Goal: Transaction & Acquisition: Purchase product/service

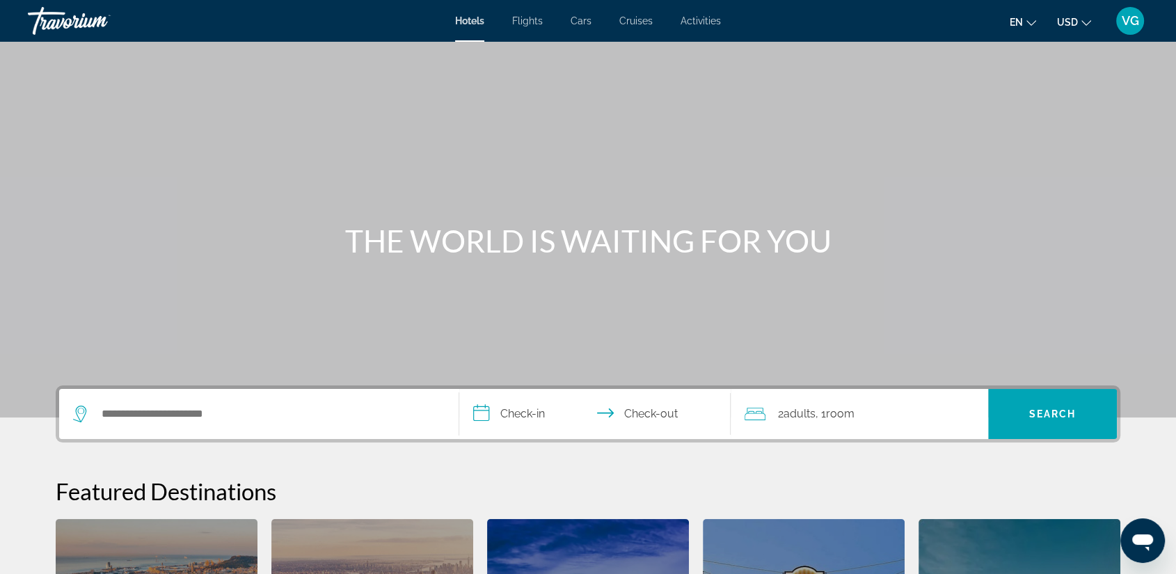
click at [521, 22] on span "Flights" at bounding box center [527, 20] width 31 height 11
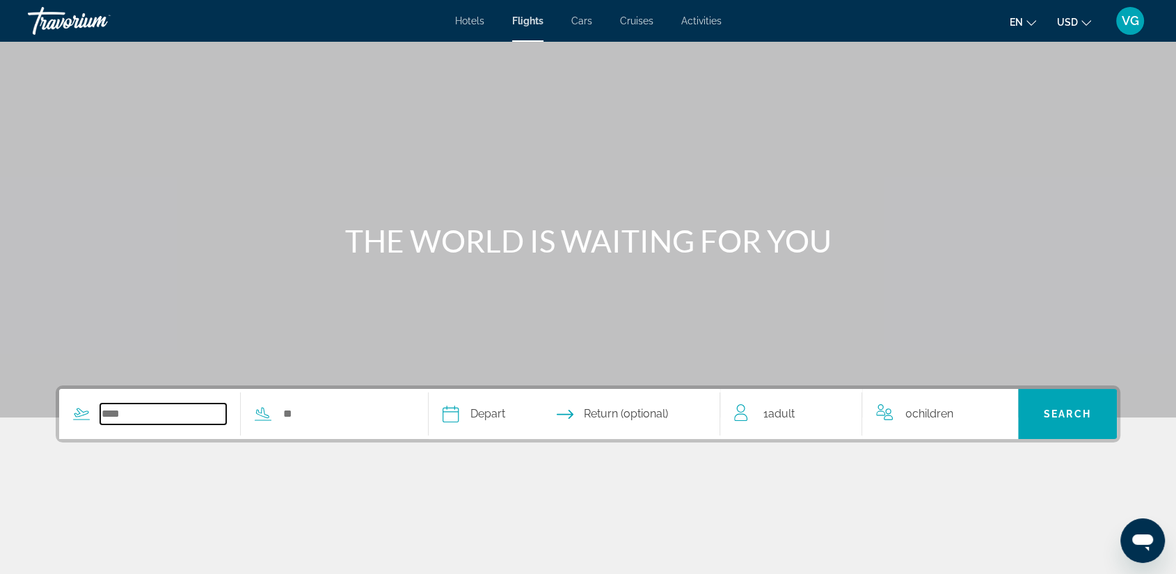
click at [143, 416] on input "Search widget" at bounding box center [163, 414] width 126 height 21
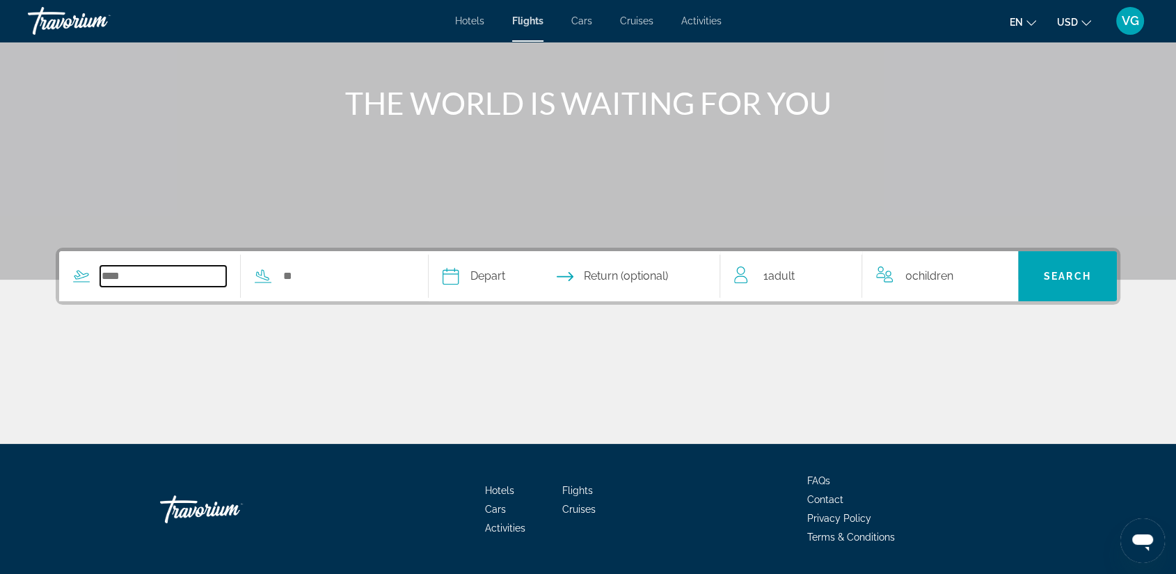
scroll to position [178, 0]
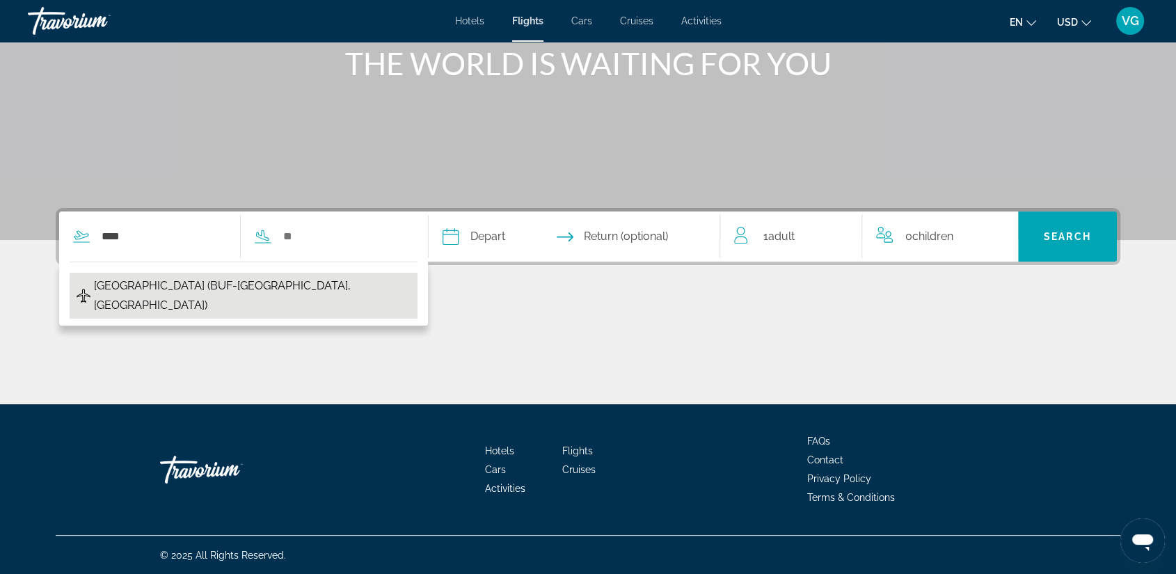
click at [161, 288] on span "[GEOGRAPHIC_DATA] (BUF-[GEOGRAPHIC_DATA], [GEOGRAPHIC_DATA])" at bounding box center [252, 295] width 317 height 39
type input "**********"
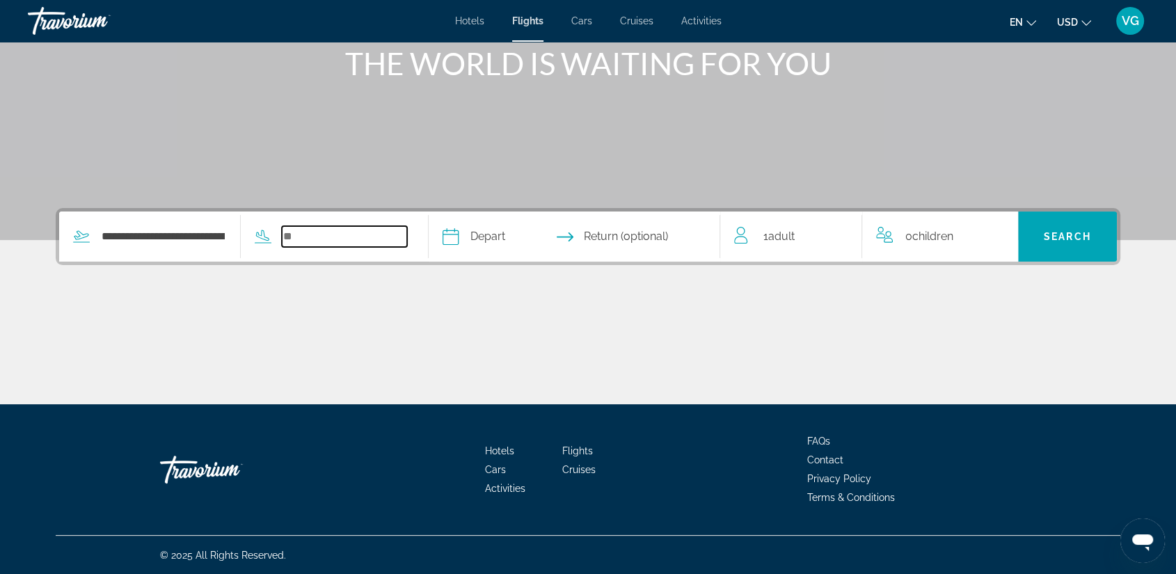
click at [304, 243] on input "Search widget" at bounding box center [345, 236] width 126 height 21
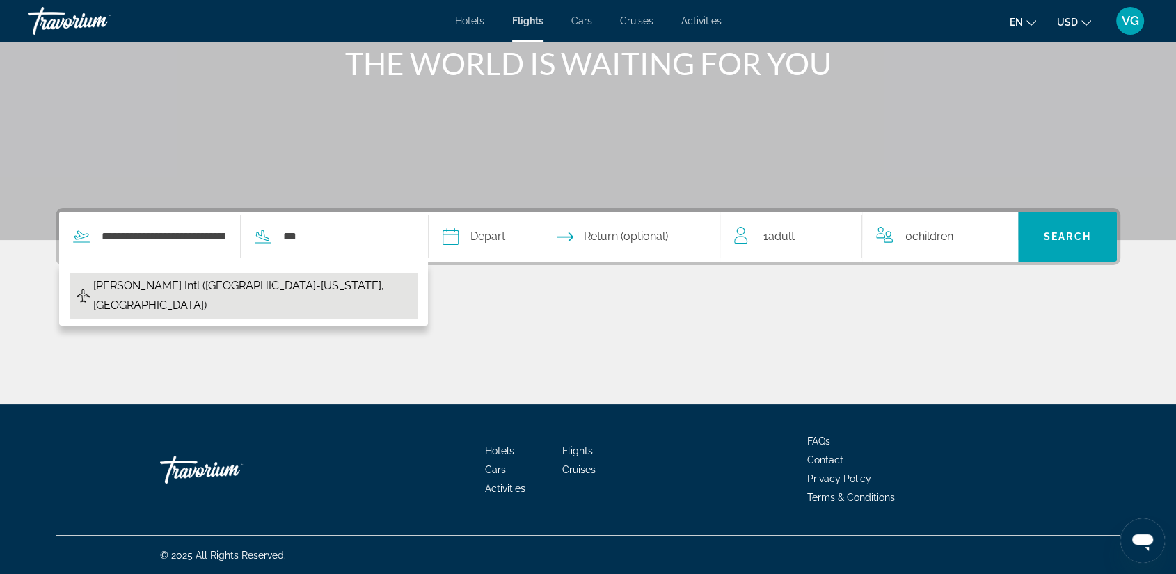
click at [261, 288] on span "[PERSON_NAME] Intl ([GEOGRAPHIC_DATA]-[US_STATE], [GEOGRAPHIC_DATA])" at bounding box center [252, 295] width 318 height 39
type input "**********"
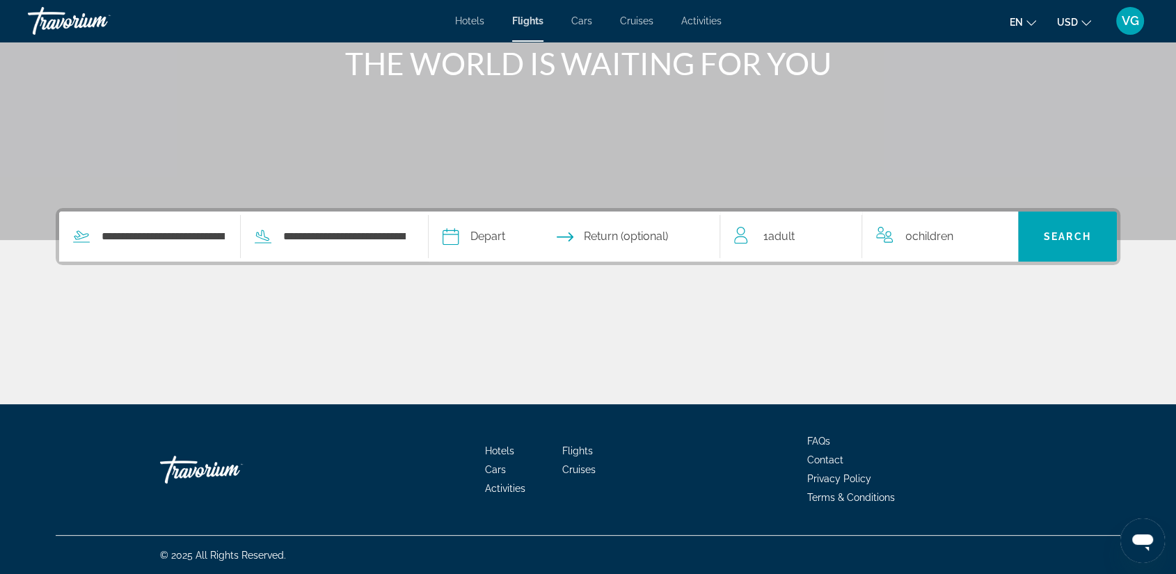
click at [479, 238] on input "Depart date" at bounding box center [511, 239] width 144 height 54
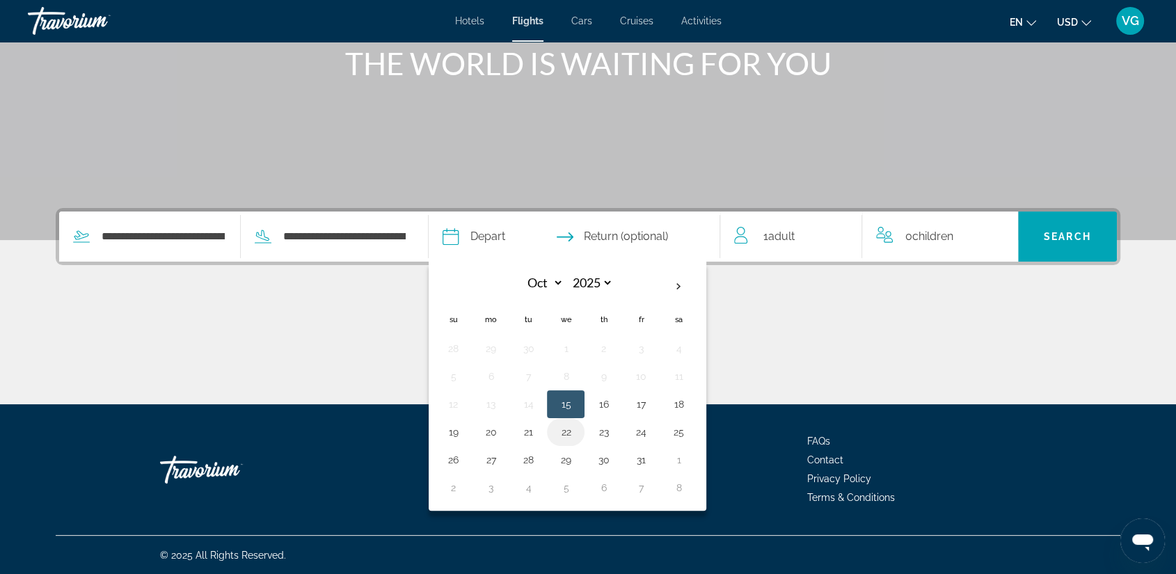
click at [563, 433] on button "22" at bounding box center [566, 432] width 22 height 19
type input "**********"
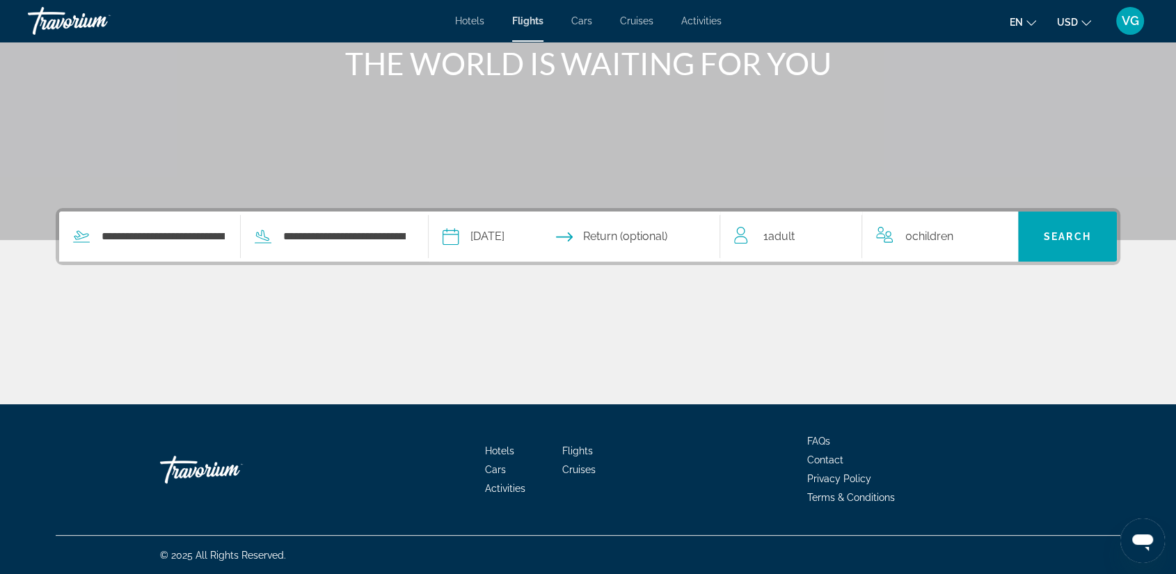
click at [636, 239] on input "Return date" at bounding box center [654, 239] width 144 height 54
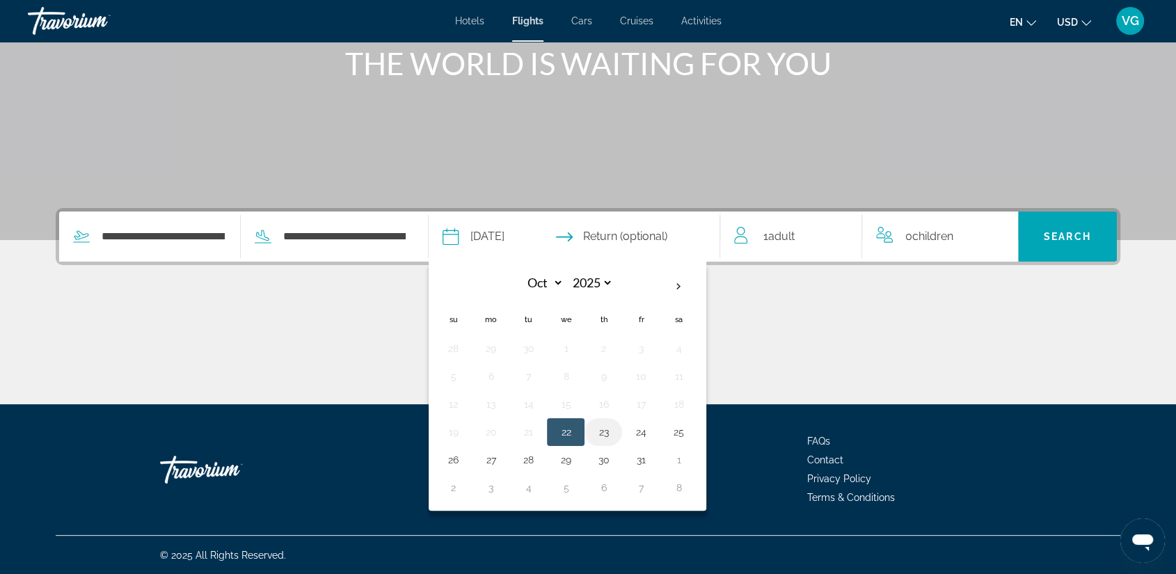
click at [607, 436] on button "23" at bounding box center [603, 432] width 22 height 19
type input "**********"
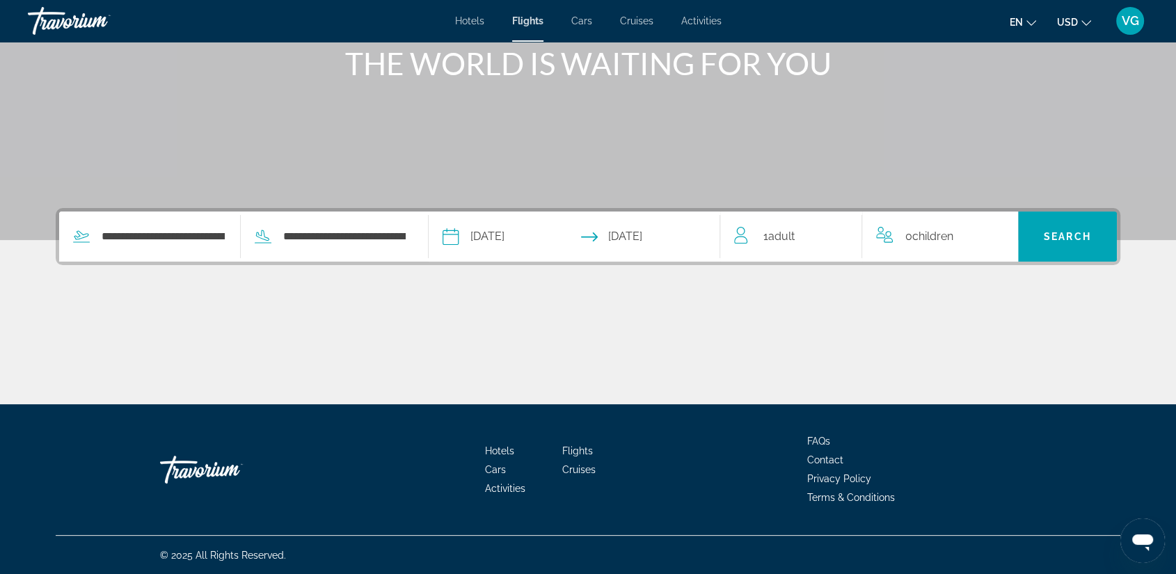
click at [794, 240] on span "Adult" at bounding box center [782, 236] width 26 height 13
click at [842, 230] on icon "Increment adults" at bounding box center [841, 234] width 13 height 17
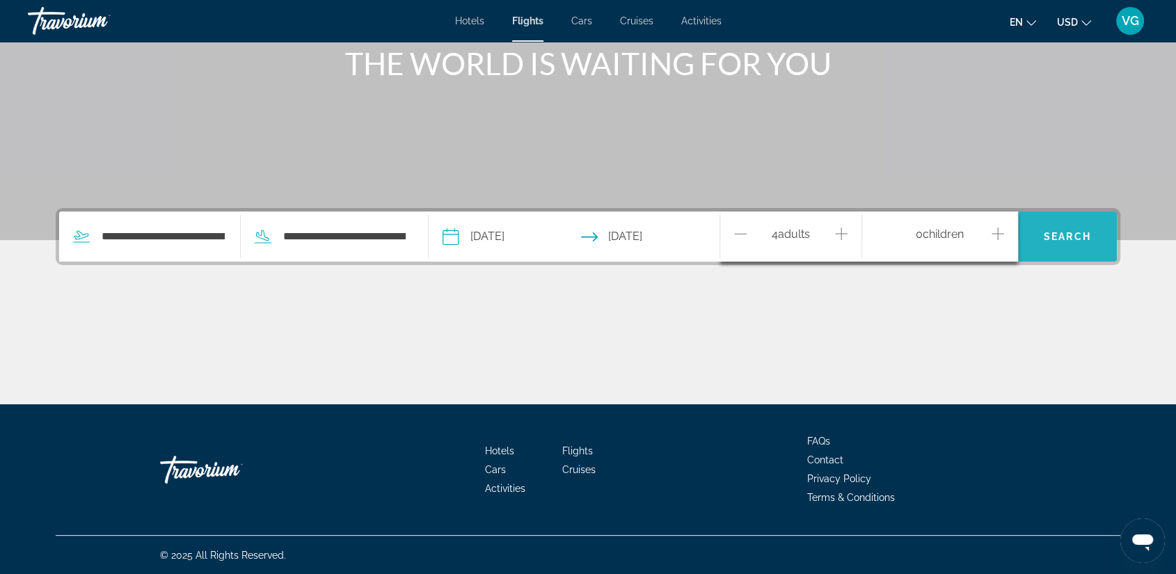
click at [1063, 233] on span "Search" at bounding box center [1067, 236] width 47 height 11
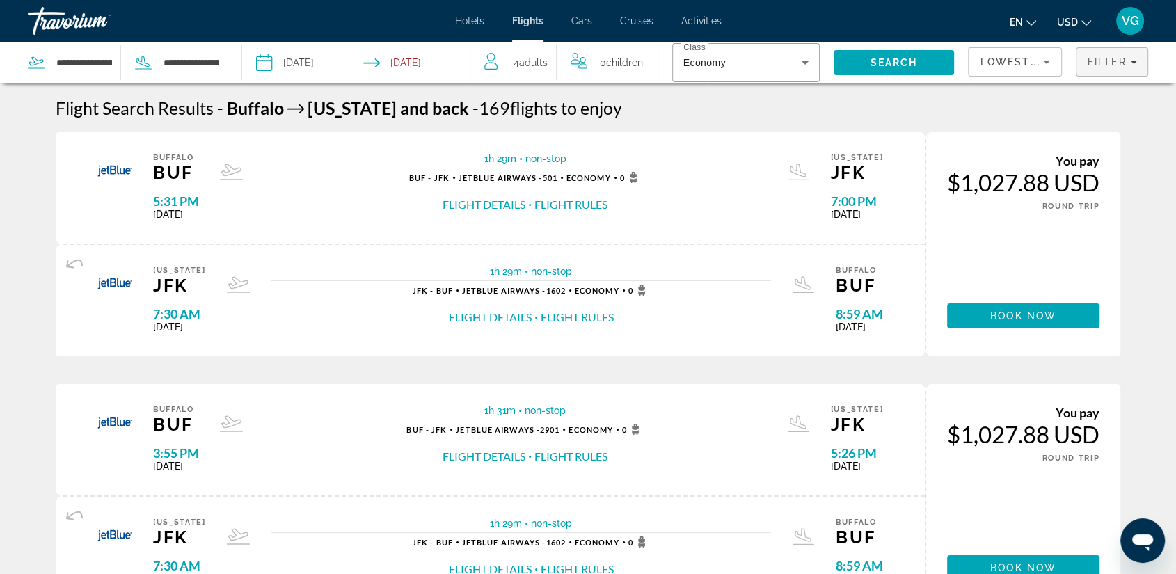
click at [1136, 61] on icon "Filters" at bounding box center [1134, 62] width 7 height 3
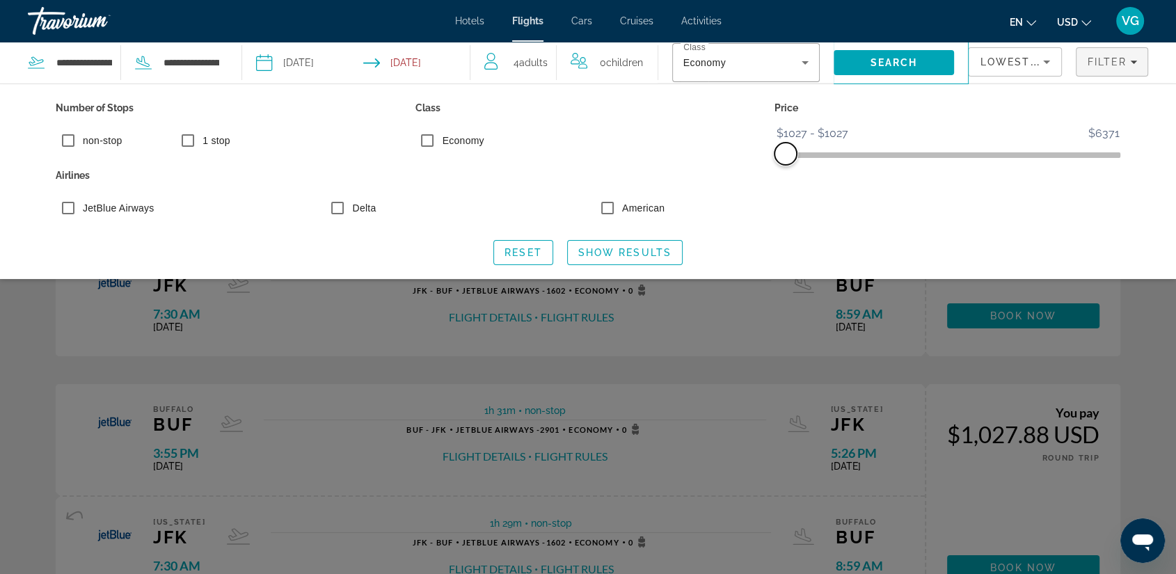
drag, startPoint x: 1113, startPoint y: 151, endPoint x: 769, endPoint y: 167, distance: 345.0
click at [769, 167] on div "Number of Stops non-stop 1 stop Class Economy Price $1027 $6371 $1027 $1027 $10…" at bounding box center [588, 162] width 1079 height 128
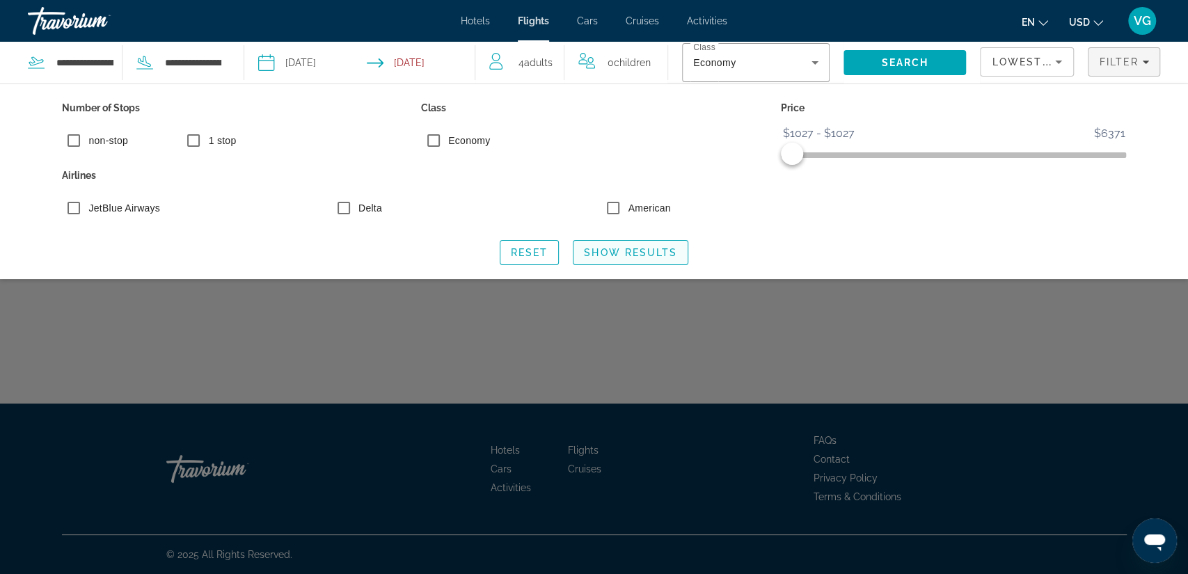
click at [614, 249] on span "Show Results" at bounding box center [630, 252] width 93 height 11
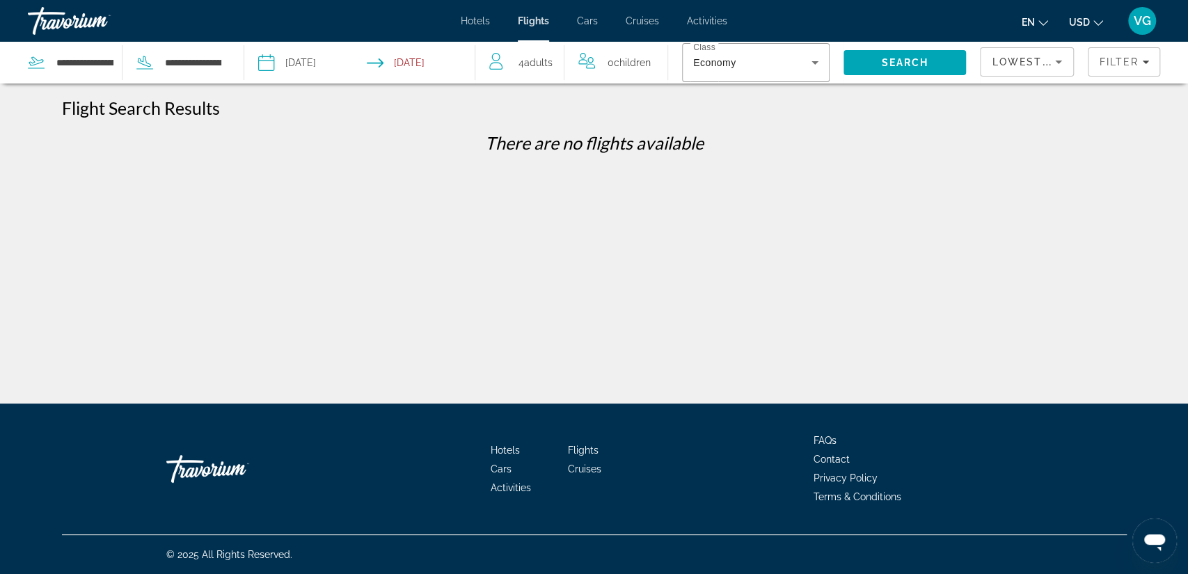
click at [1031, 68] on div "Lowest Price" at bounding box center [1023, 62] width 63 height 17
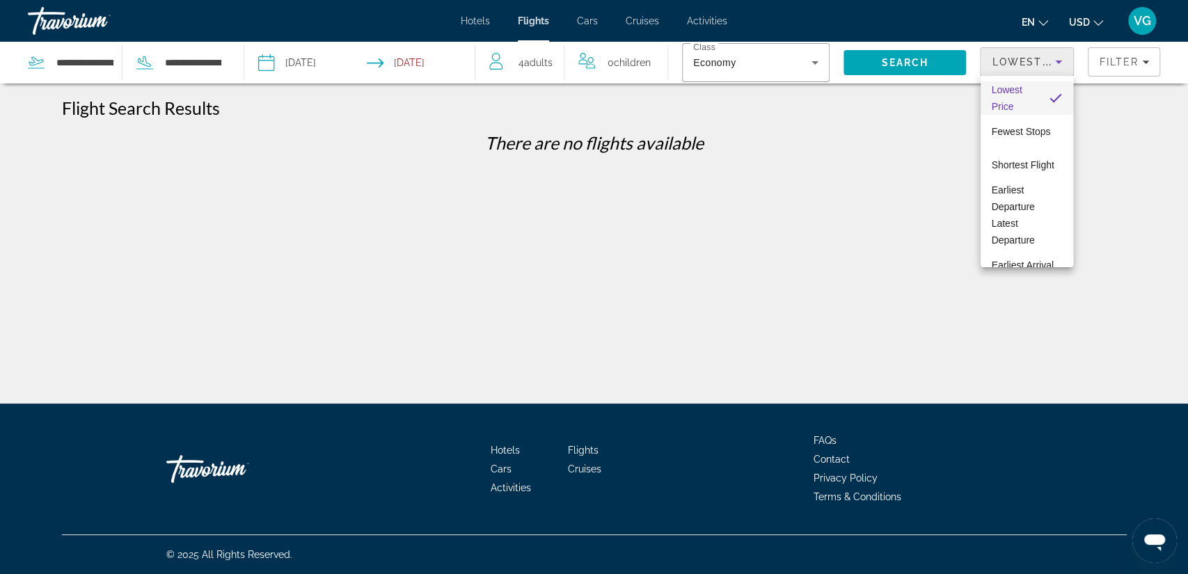
click at [1148, 61] on div at bounding box center [594, 287] width 1188 height 574
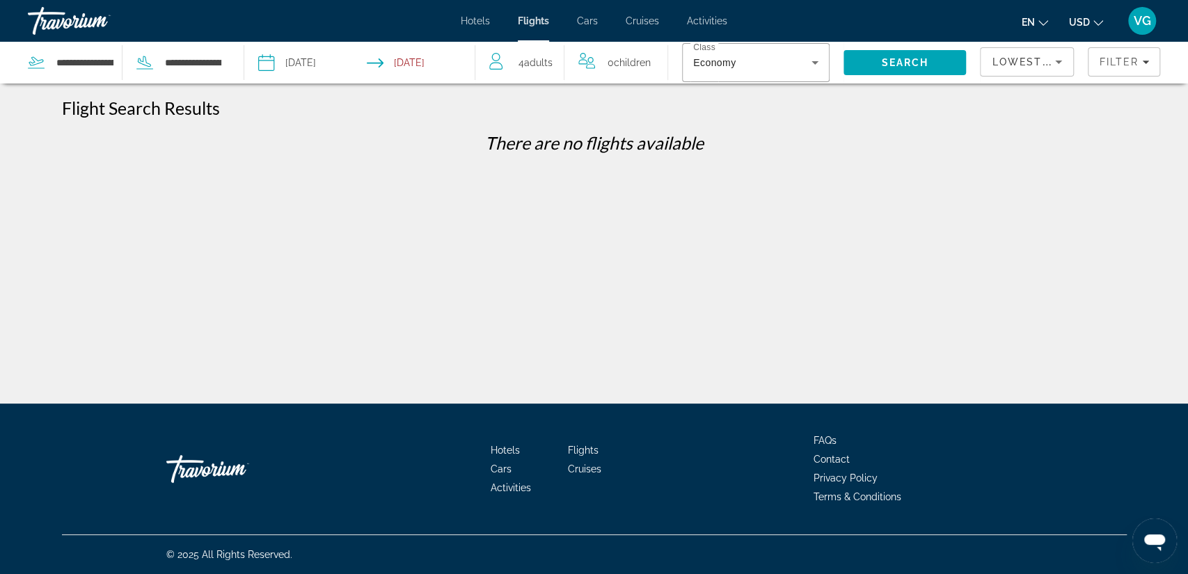
click at [1148, 61] on icon "Filters" at bounding box center [1145, 62] width 7 height 3
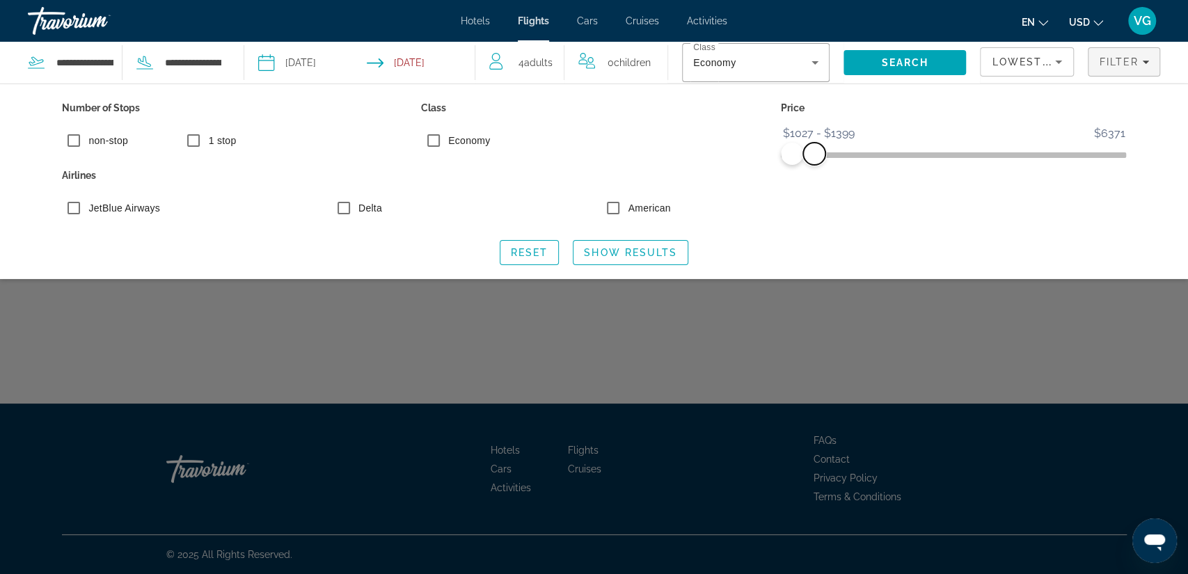
drag, startPoint x: 794, startPoint y: 155, endPoint x: 814, endPoint y: 157, distance: 21.0
click at [814, 157] on span "ngx-slider-max" at bounding box center [814, 154] width 22 height 22
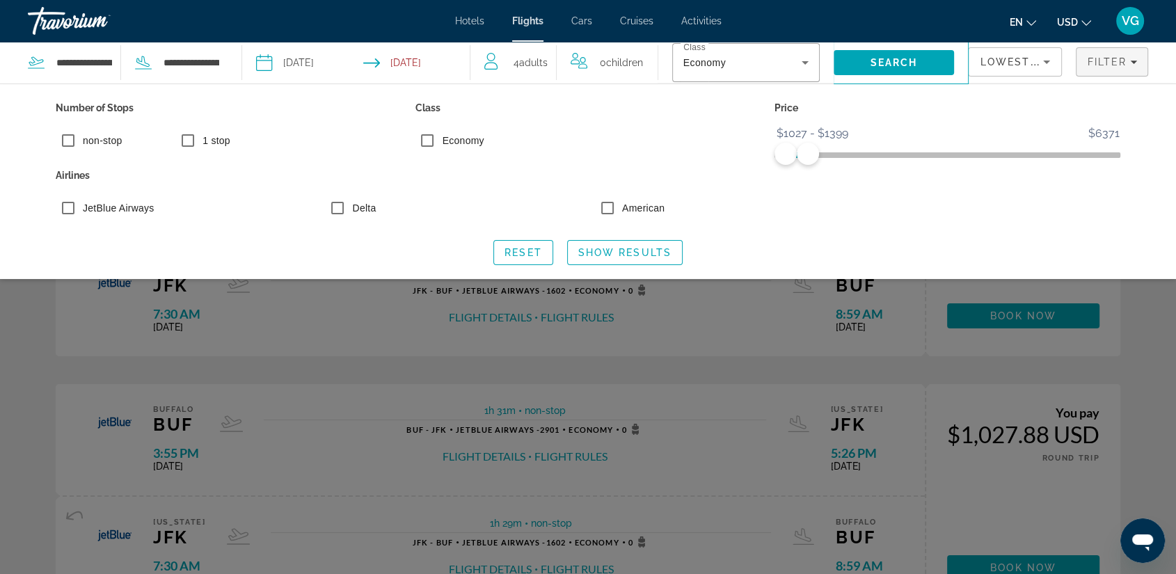
click at [1046, 65] on icon "Sort by" at bounding box center [1047, 62] width 17 height 17
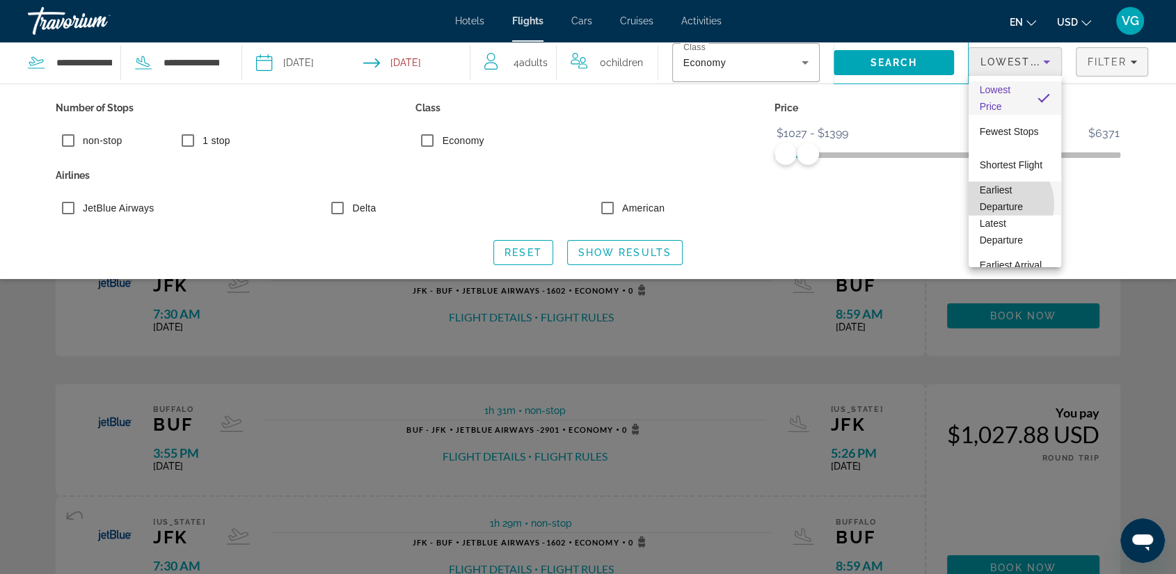
click at [999, 204] on span "Earliest Departure" at bounding box center [1001, 198] width 43 height 28
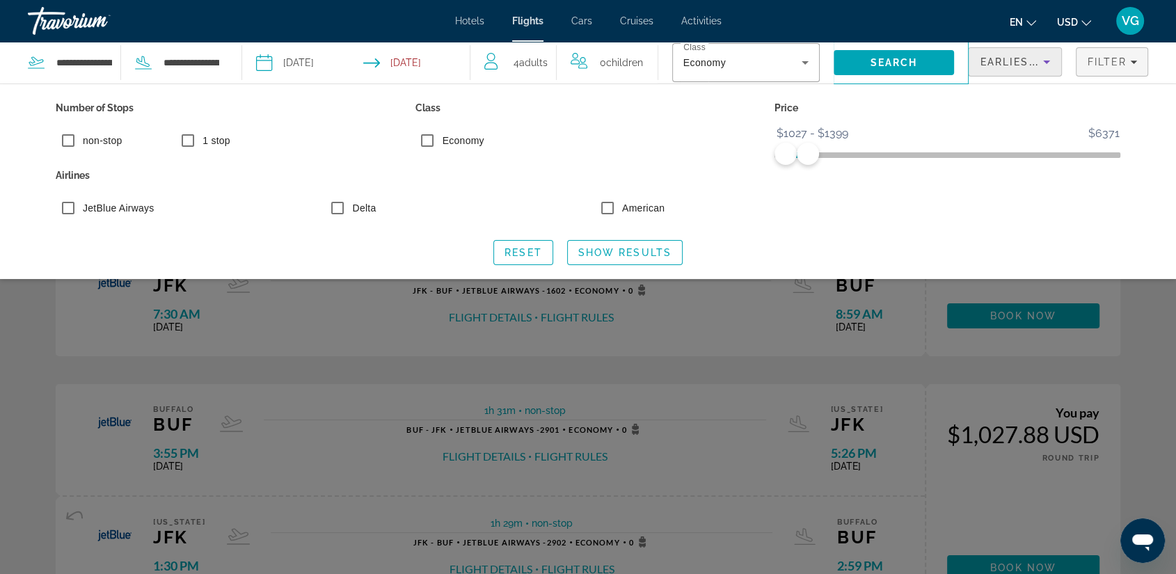
click at [1047, 64] on icon "Sort by" at bounding box center [1047, 62] width 17 height 17
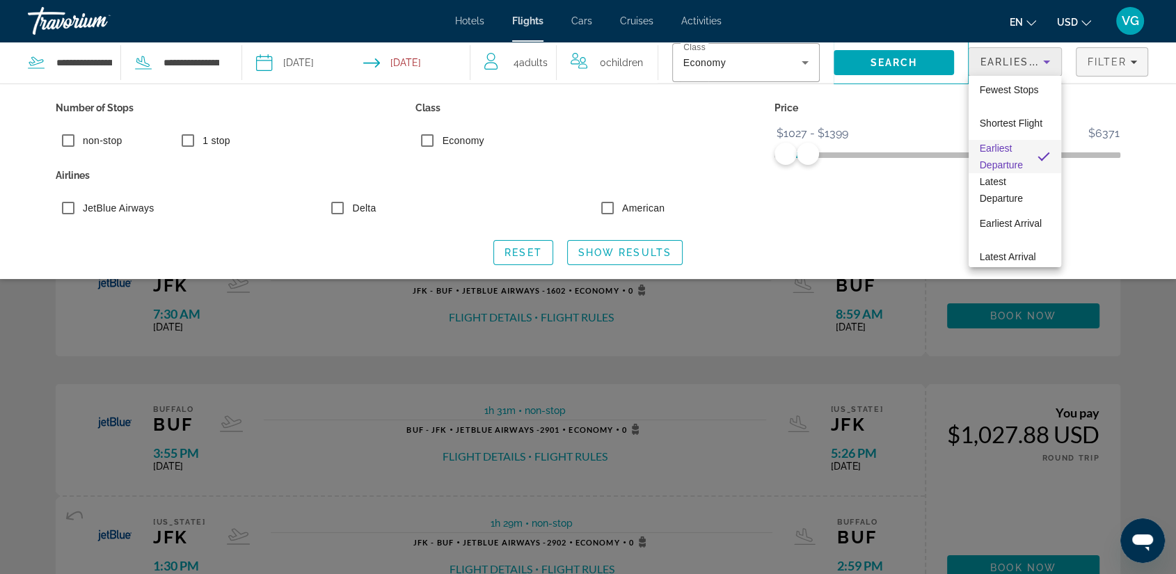
scroll to position [54, 0]
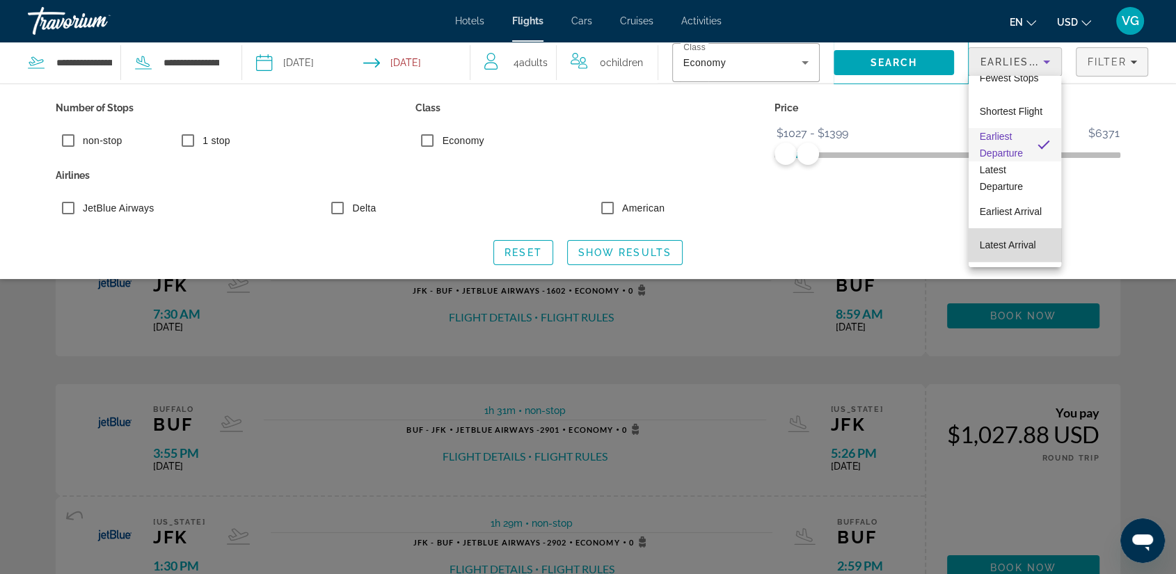
click at [1028, 244] on span "Latest Arrival" at bounding box center [1008, 244] width 56 height 11
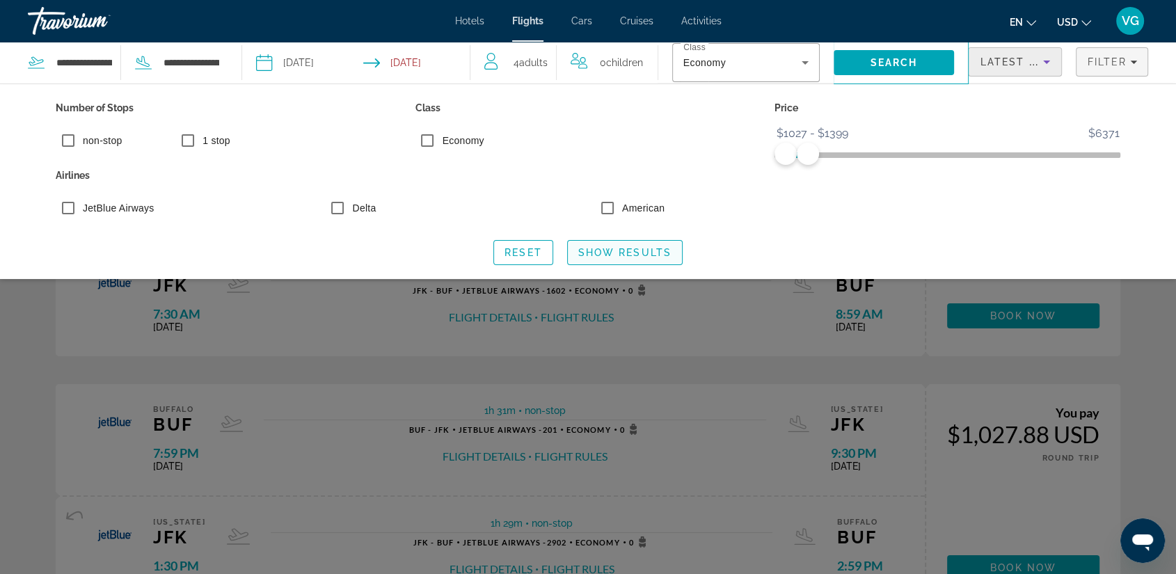
click at [640, 244] on span "Search widget" at bounding box center [625, 252] width 114 height 33
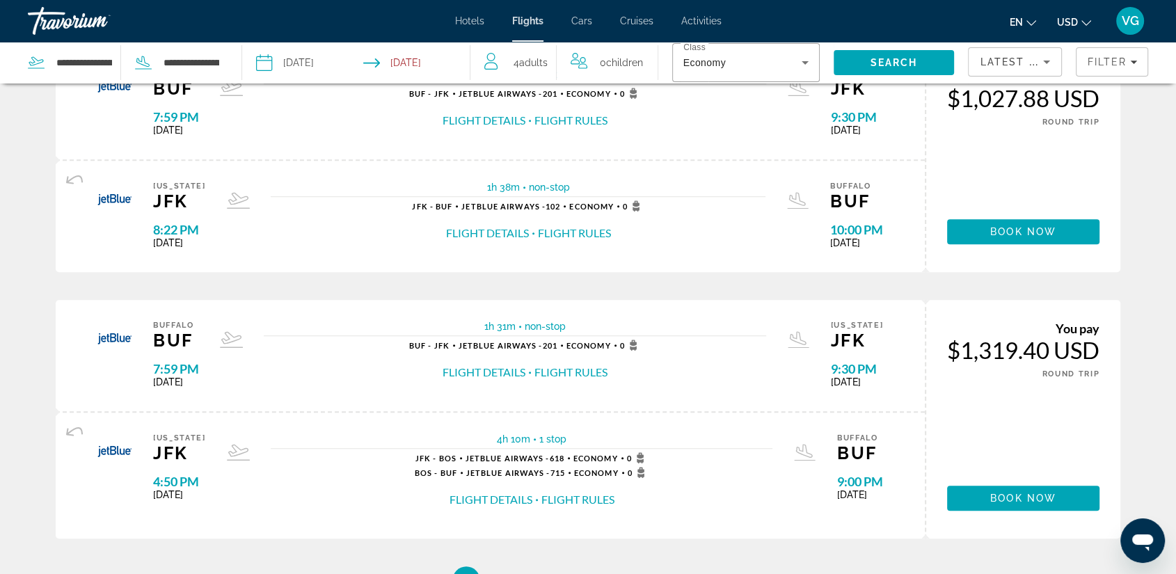
scroll to position [1237, 0]
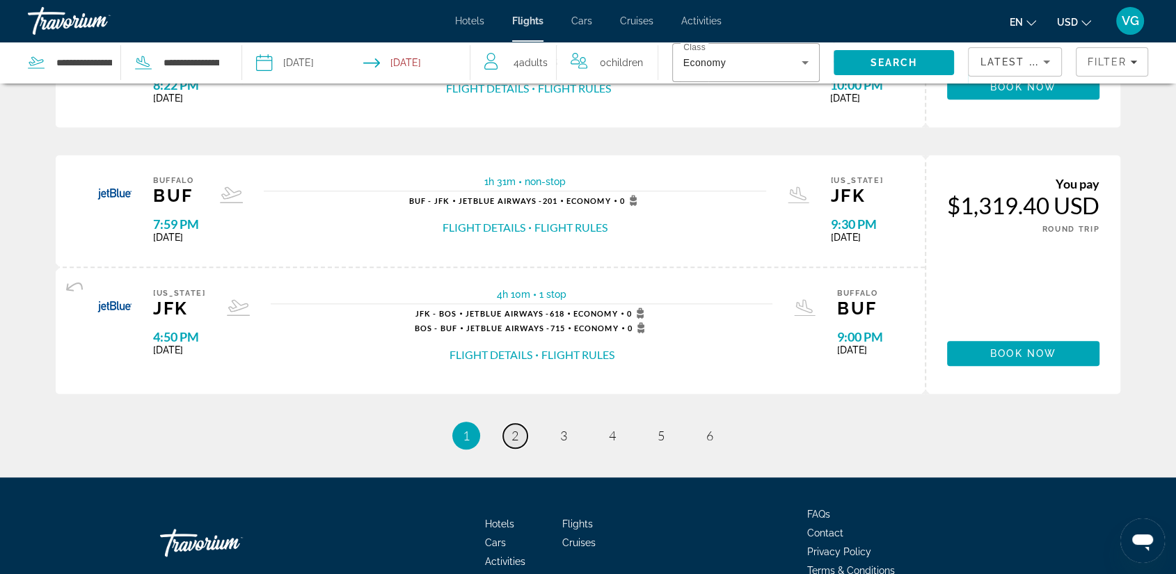
click at [515, 430] on span "2" at bounding box center [515, 435] width 7 height 15
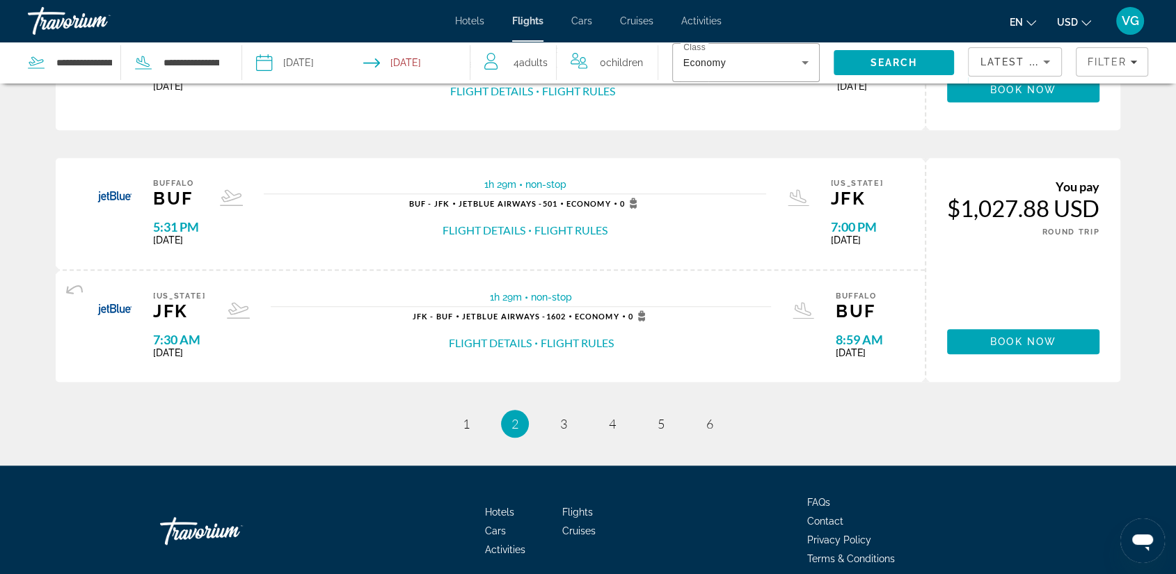
scroll to position [1367, 0]
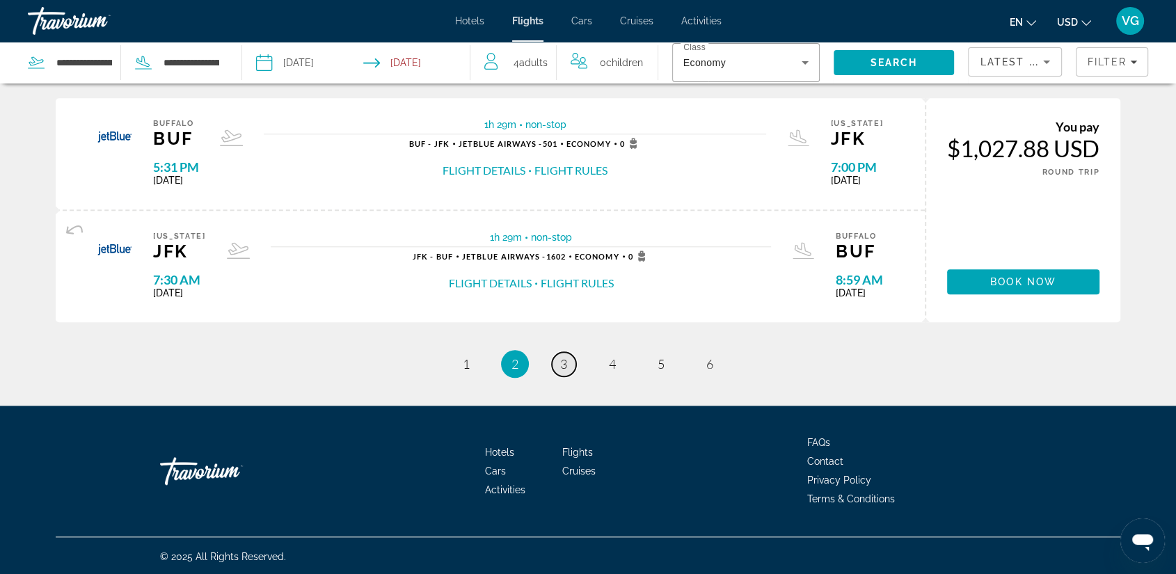
click at [558, 365] on link "page 3" at bounding box center [564, 364] width 24 height 24
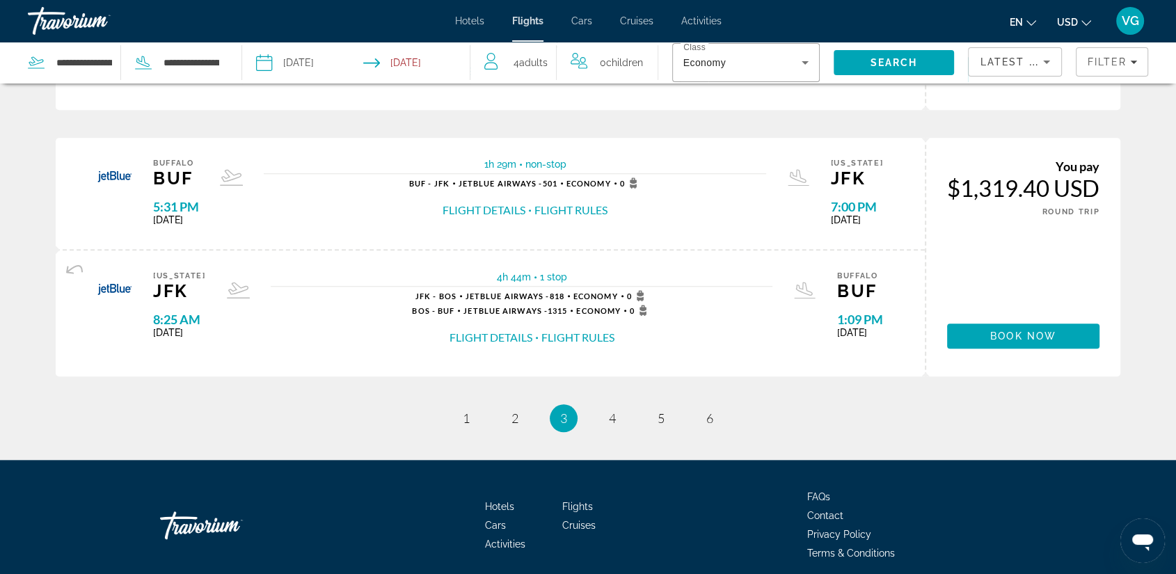
scroll to position [1323, 0]
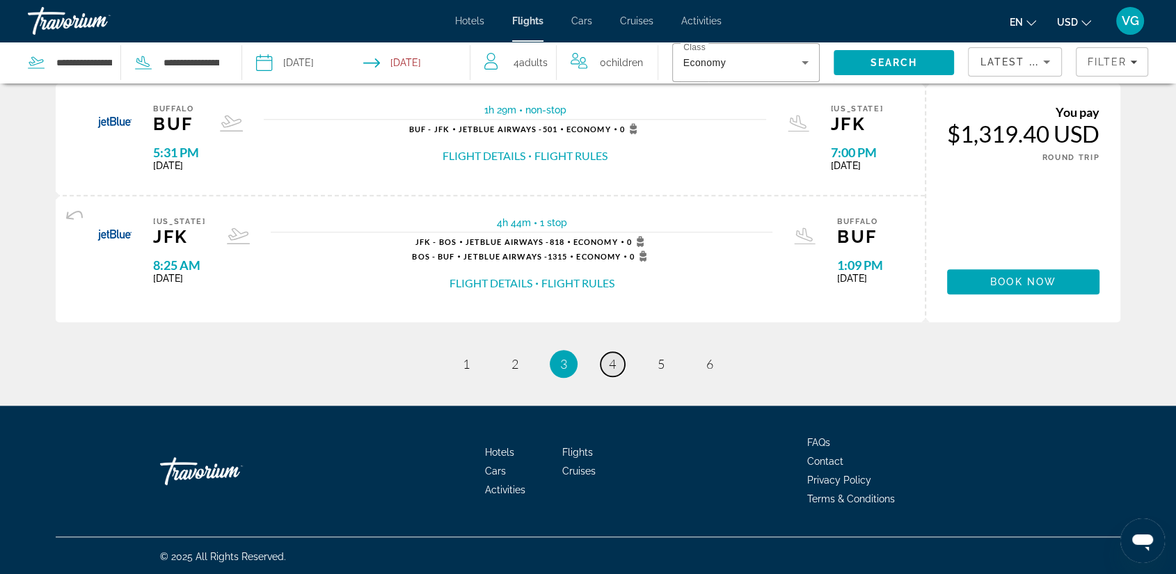
click at [605, 356] on link "page 4" at bounding box center [613, 364] width 24 height 24
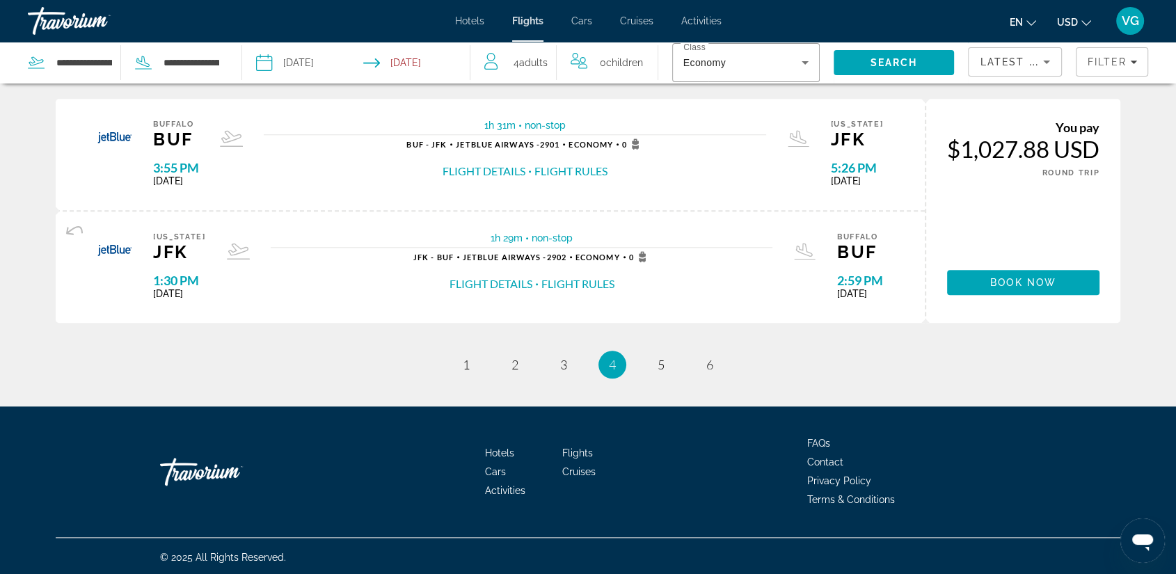
scroll to position [1353, 0]
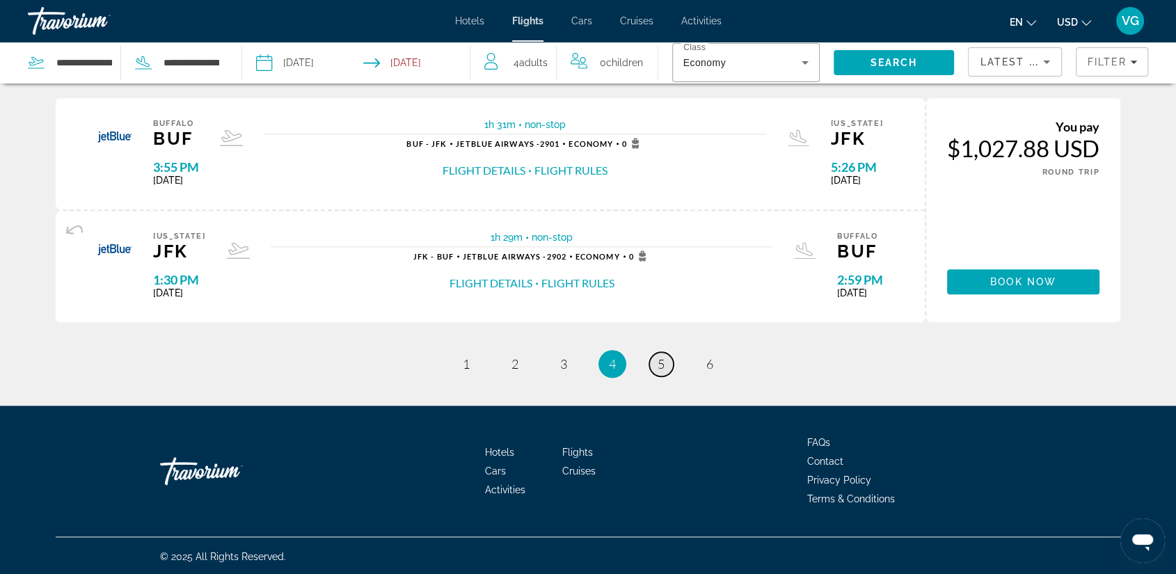
click at [659, 359] on span "5" at bounding box center [661, 363] width 7 height 15
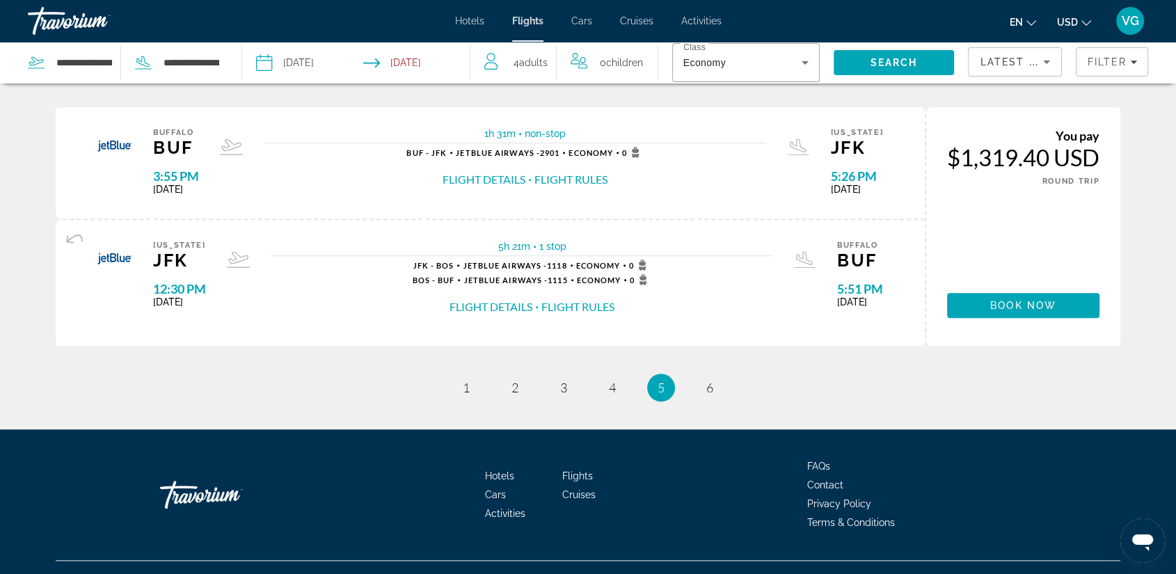
scroll to position [1338, 0]
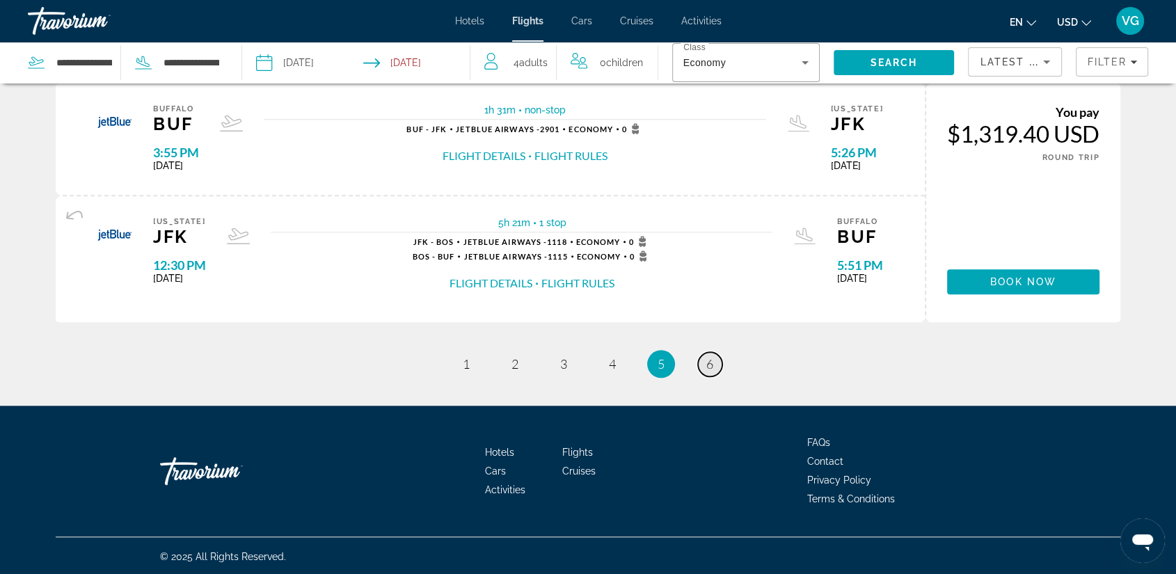
click at [714, 361] on link "page 6" at bounding box center [710, 364] width 24 height 24
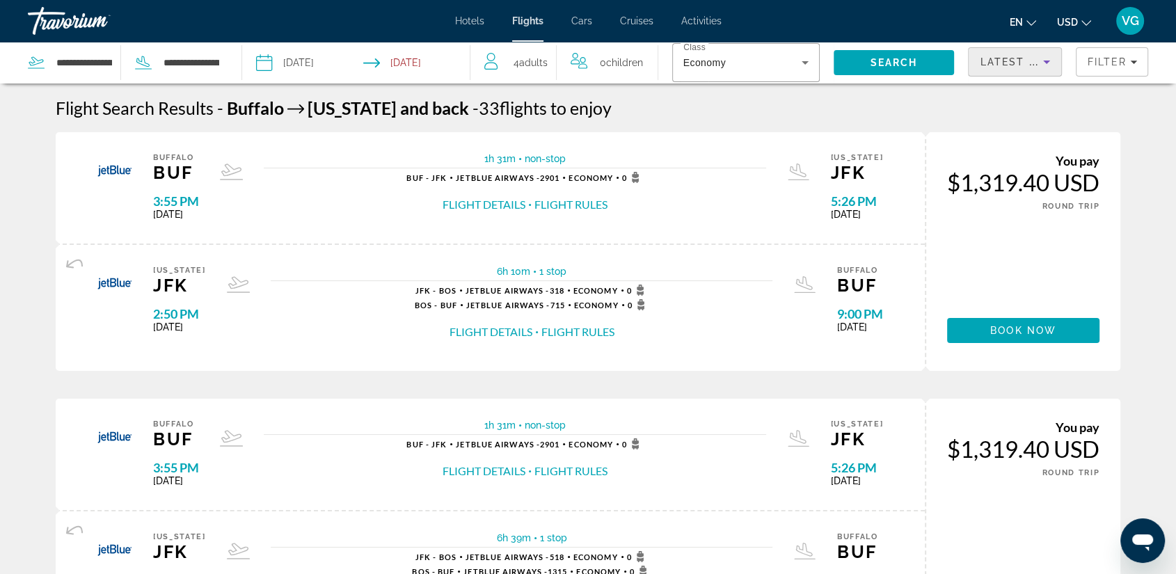
click at [1044, 65] on icon "Sort by" at bounding box center [1047, 62] width 17 height 17
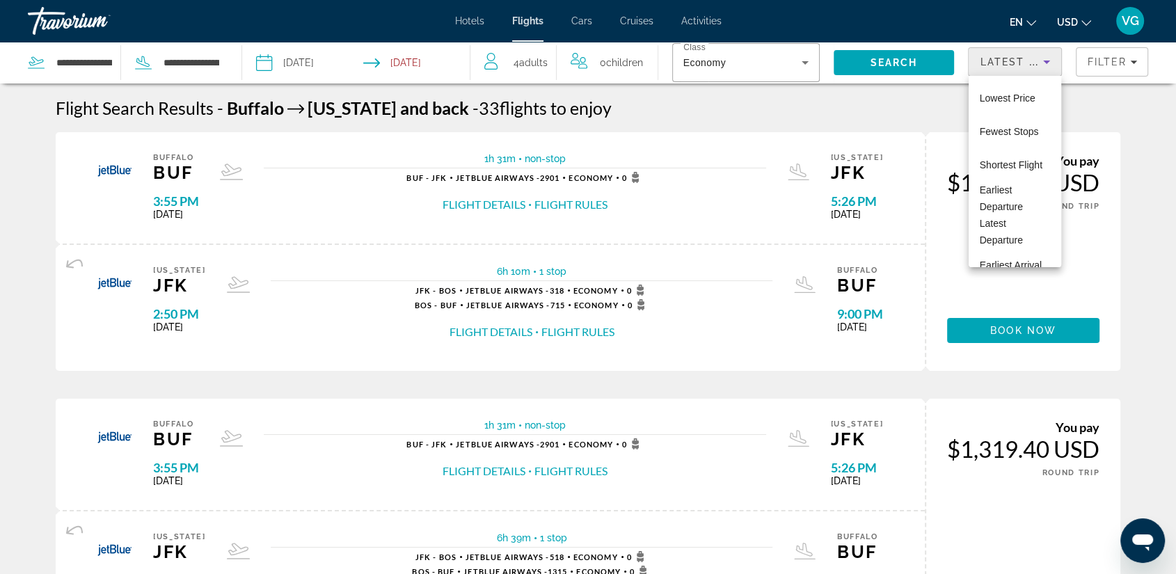
scroll to position [48, 0]
click at [1000, 143] on span "Earliest Departure" at bounding box center [1001, 150] width 43 height 28
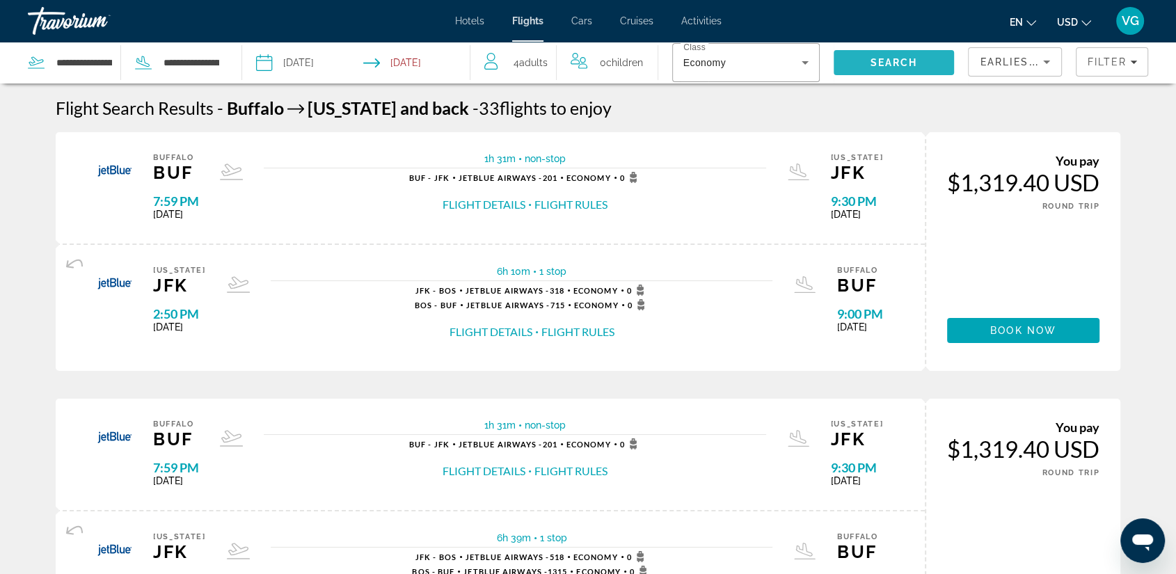
click at [885, 62] on span "Search" at bounding box center [894, 62] width 47 height 11
